Goal: Check status: Check status

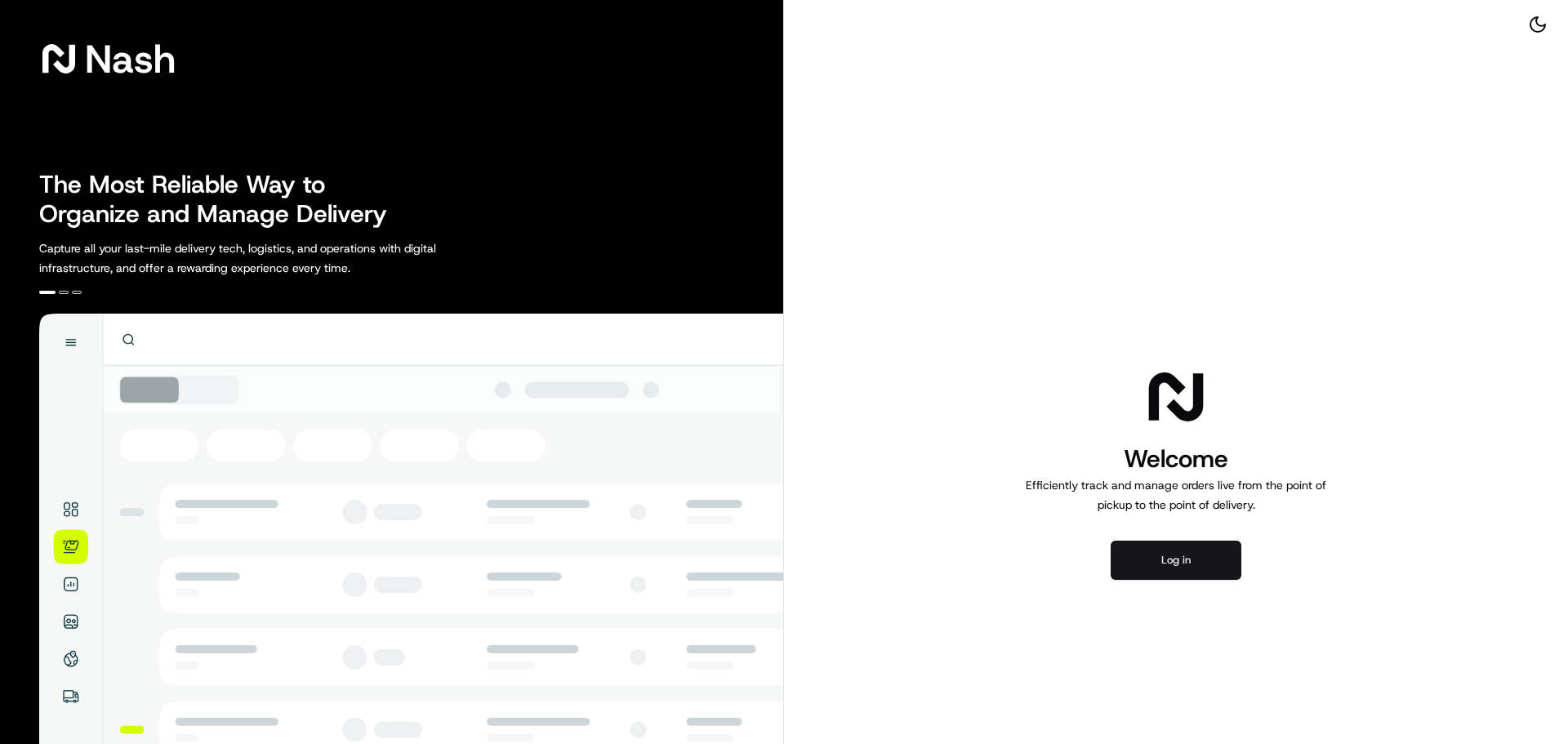
click at [1187, 552] on button "Log in" at bounding box center [1176, 560] width 131 height 39
